Goal: Task Accomplishment & Management: Manage account settings

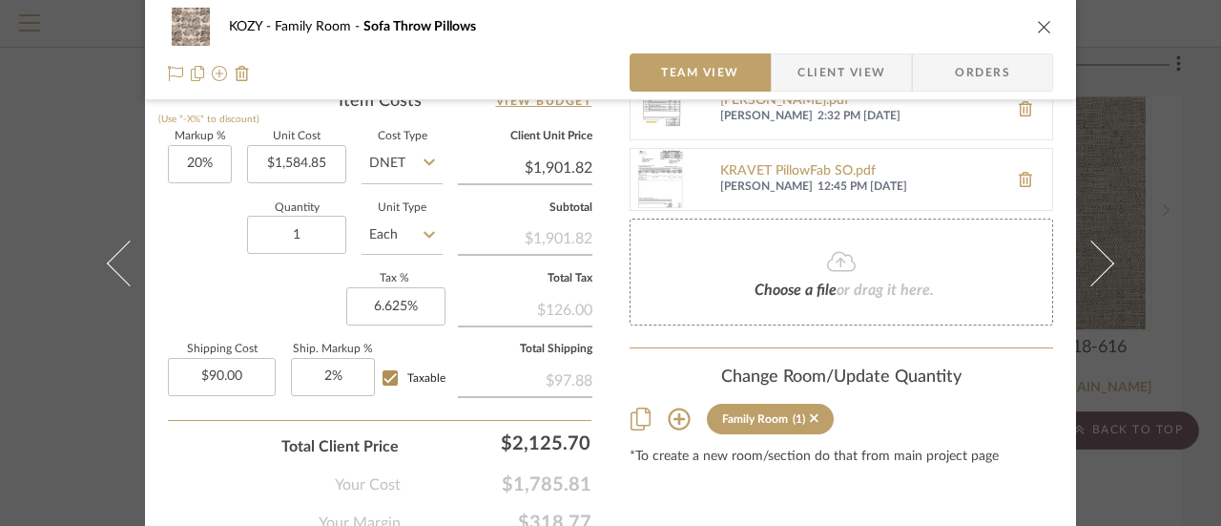
scroll to position [1055, 0]
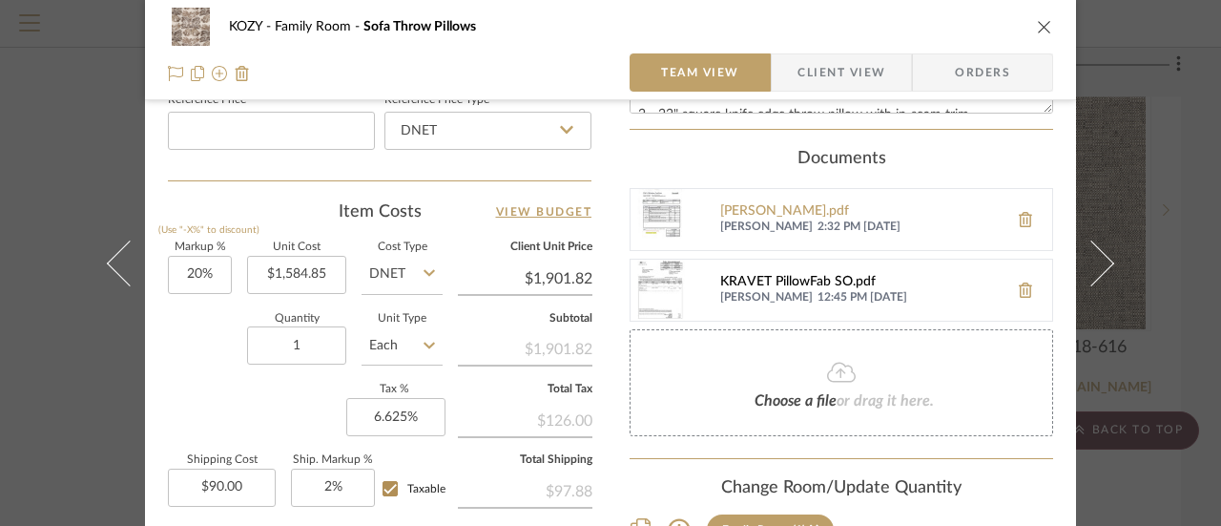
click at [766, 275] on div "KRAVET PillowFab SO.pdf" at bounding box center [859, 282] width 279 height 15
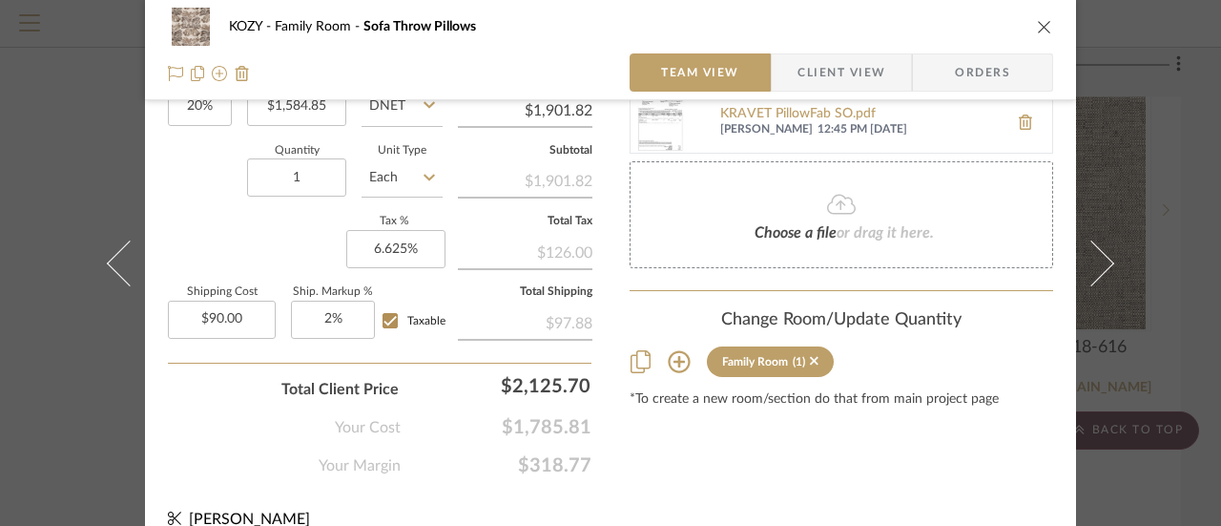
scroll to position [1246, 0]
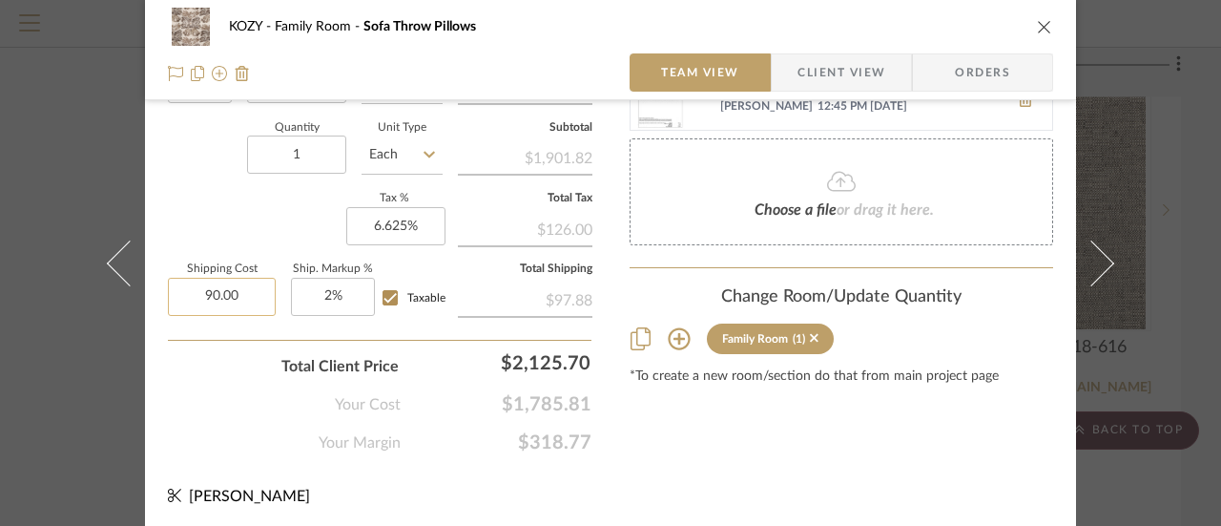
click at [235, 290] on input "90.00" at bounding box center [222, 297] width 108 height 38
type input "$71.34"
type input "2"
type input "2%"
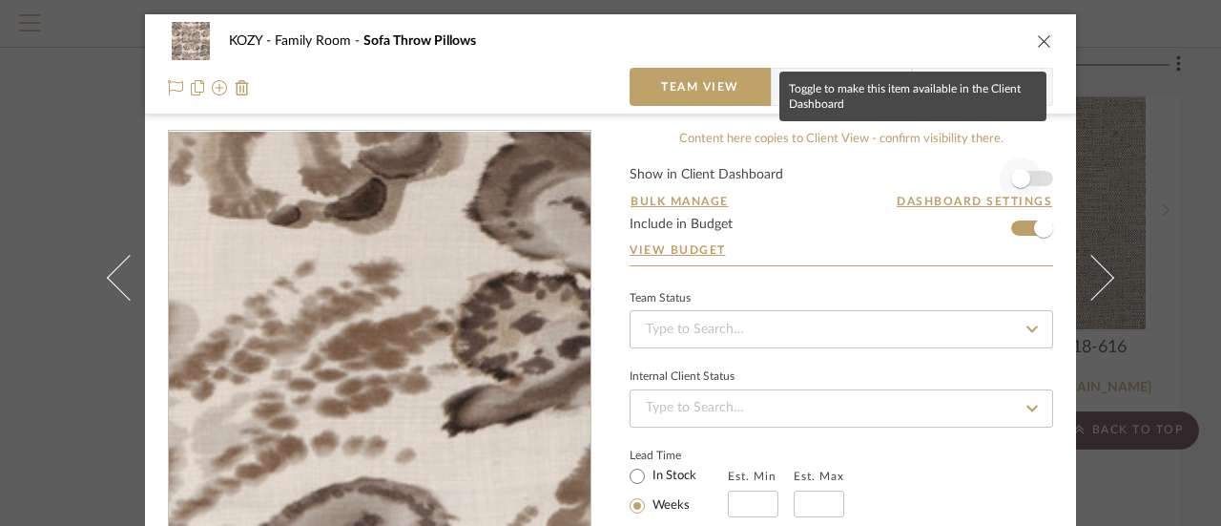
scroll to position [95, 0]
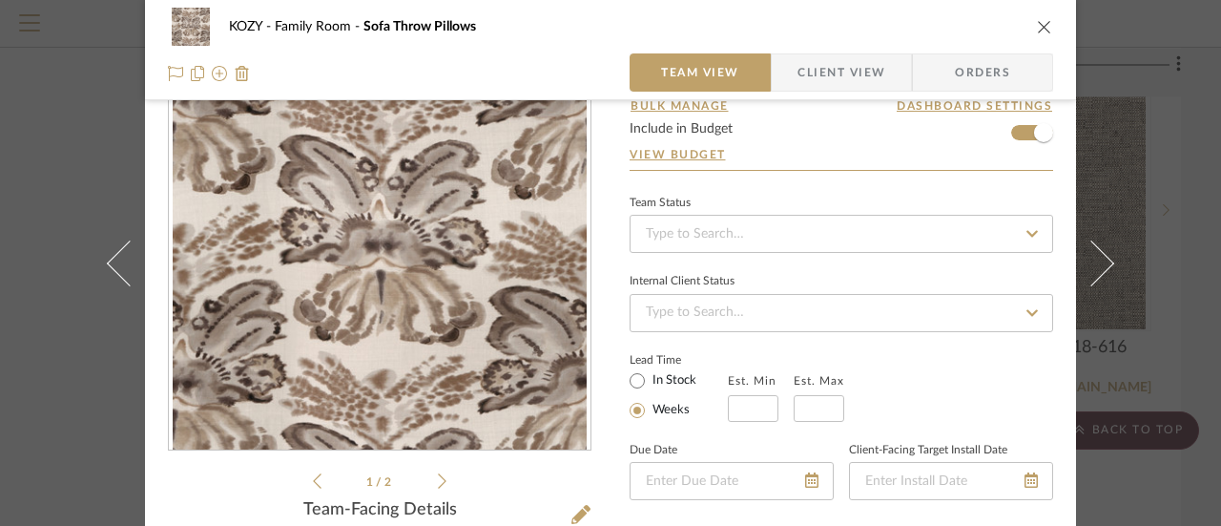
click at [1037, 24] on icon "close" at bounding box center [1044, 26] width 15 height 15
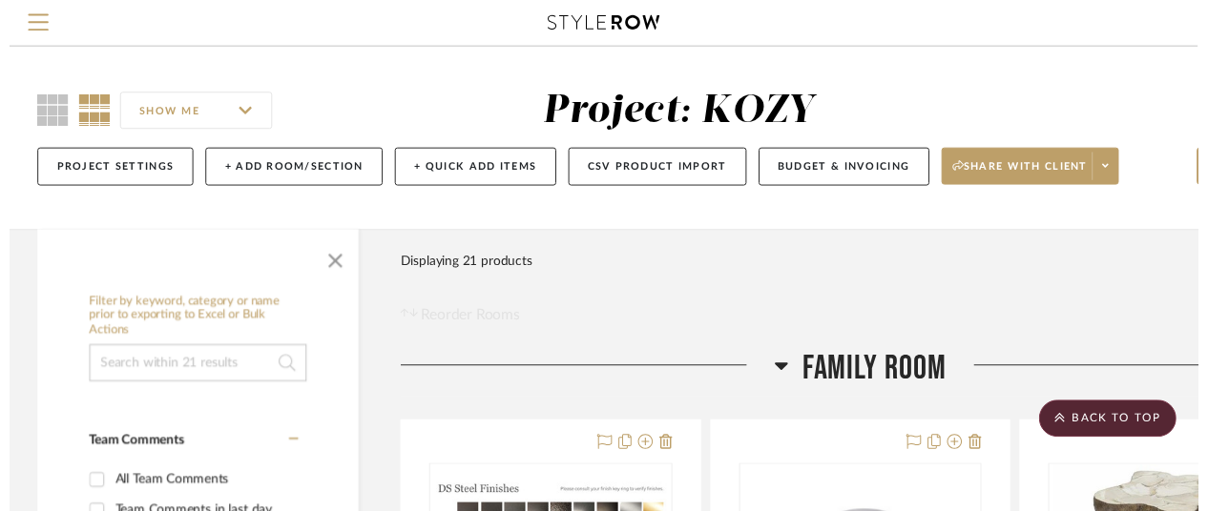
scroll to position [5464, 166]
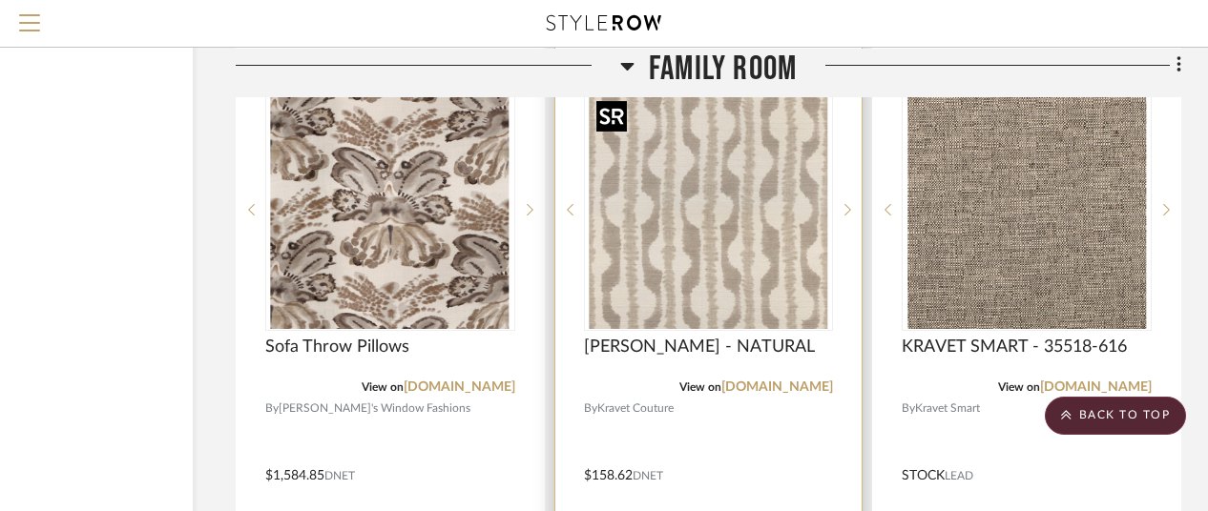
click at [704, 261] on img "0" at bounding box center [708, 210] width 238 height 238
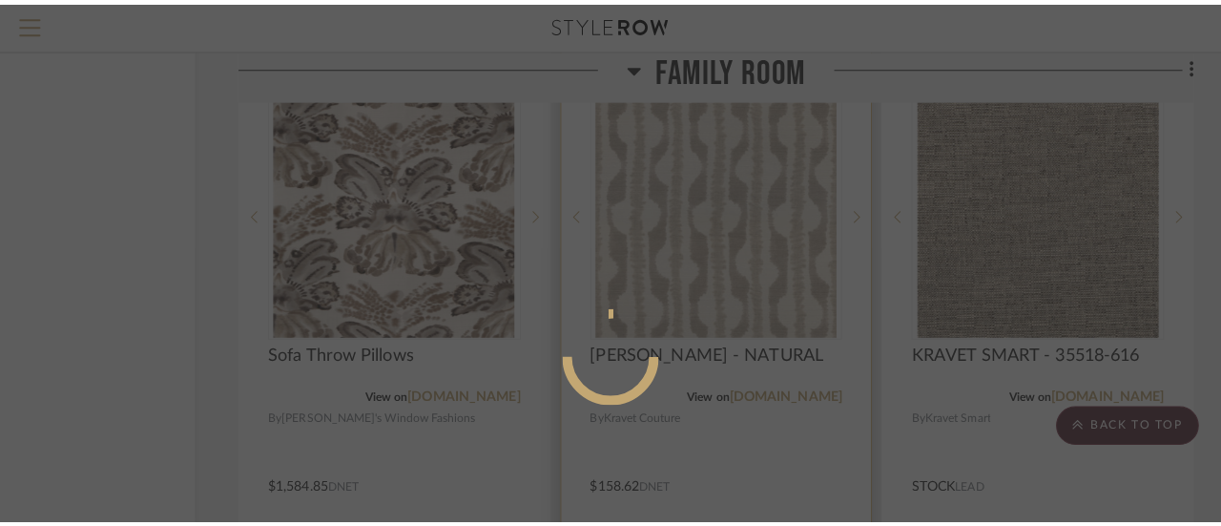
scroll to position [0, 0]
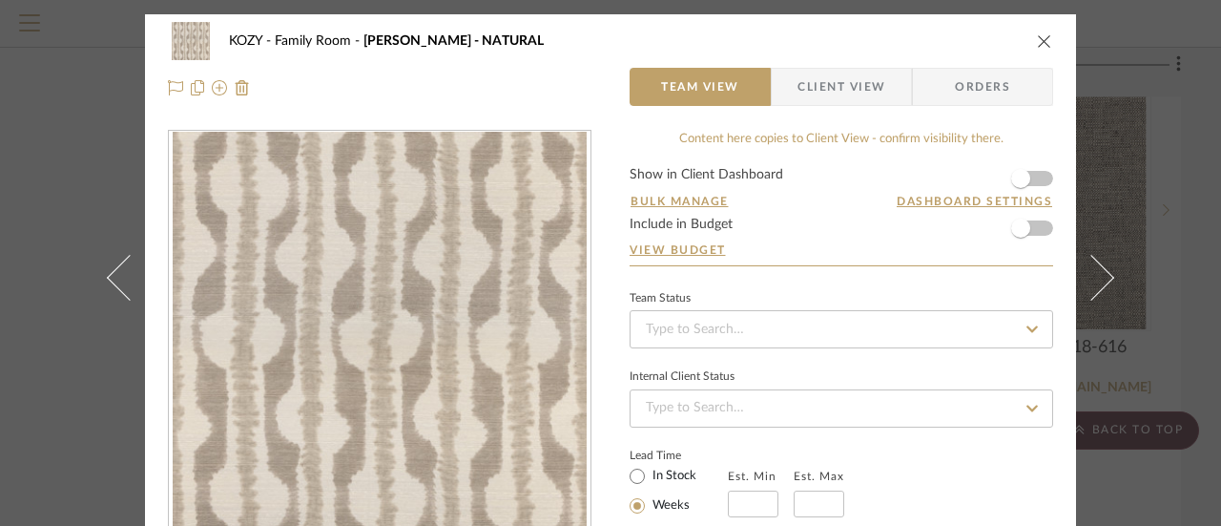
click at [1037, 37] on icon "close" at bounding box center [1044, 40] width 15 height 15
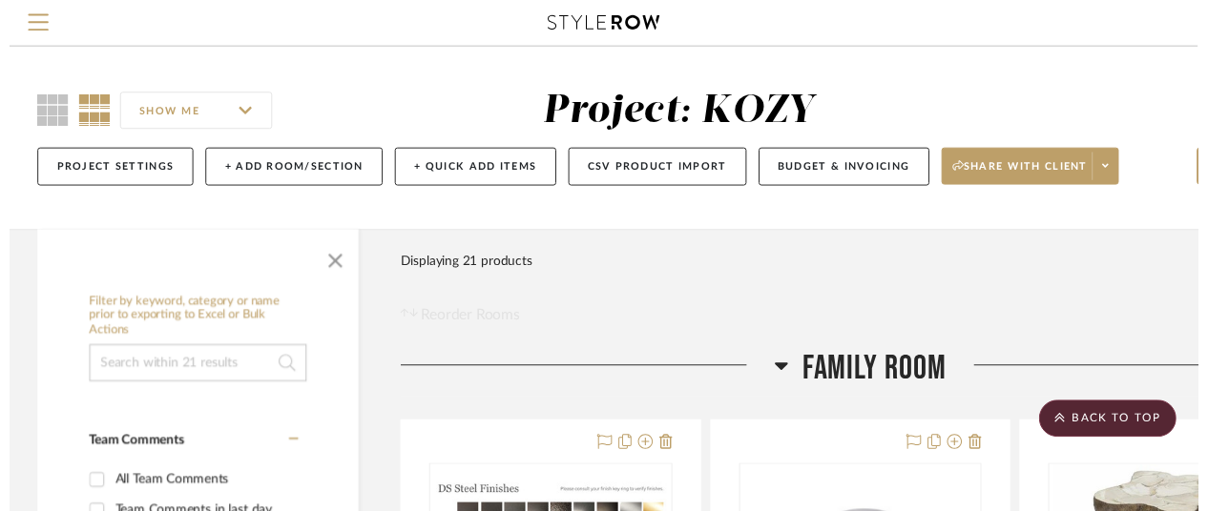
scroll to position [5464, 166]
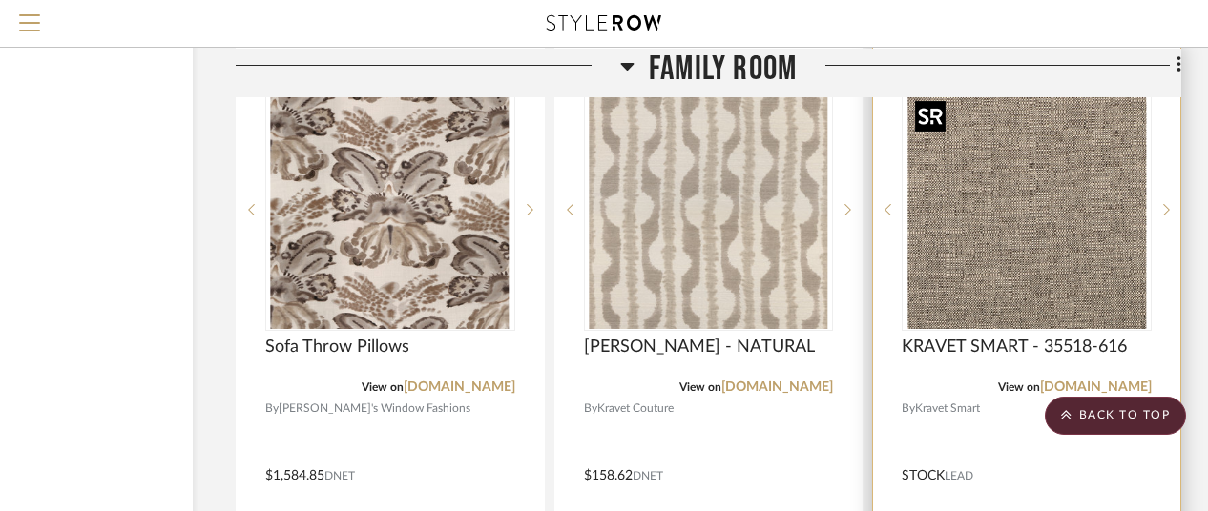
click at [998, 159] on img "0" at bounding box center [1026, 210] width 238 height 238
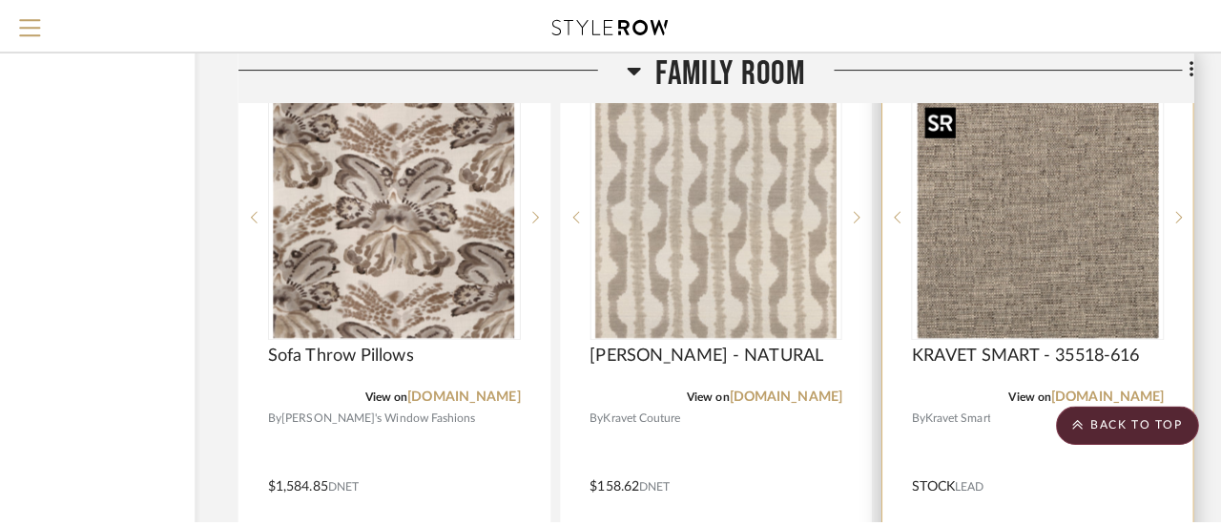
scroll to position [0, 0]
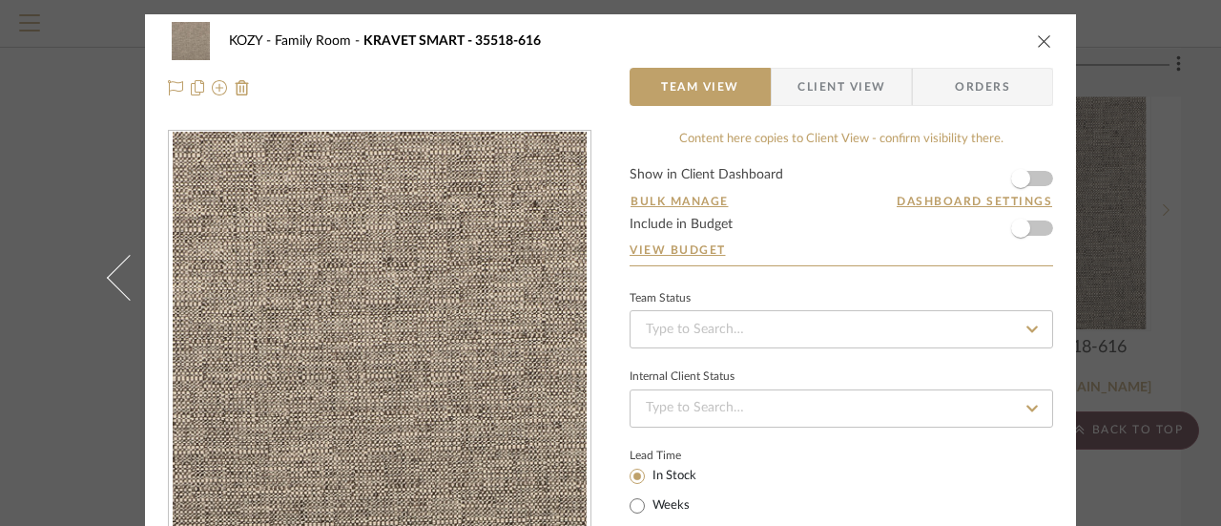
click at [1039, 41] on icon "close" at bounding box center [1044, 40] width 15 height 15
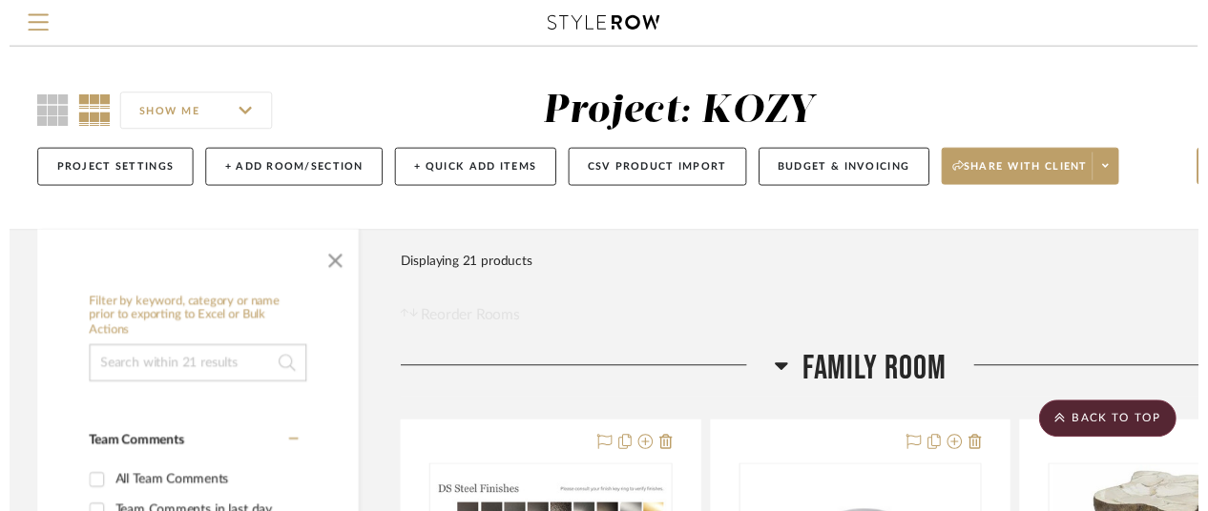
scroll to position [5464, 166]
